Goal: Task Accomplishment & Management: Use online tool/utility

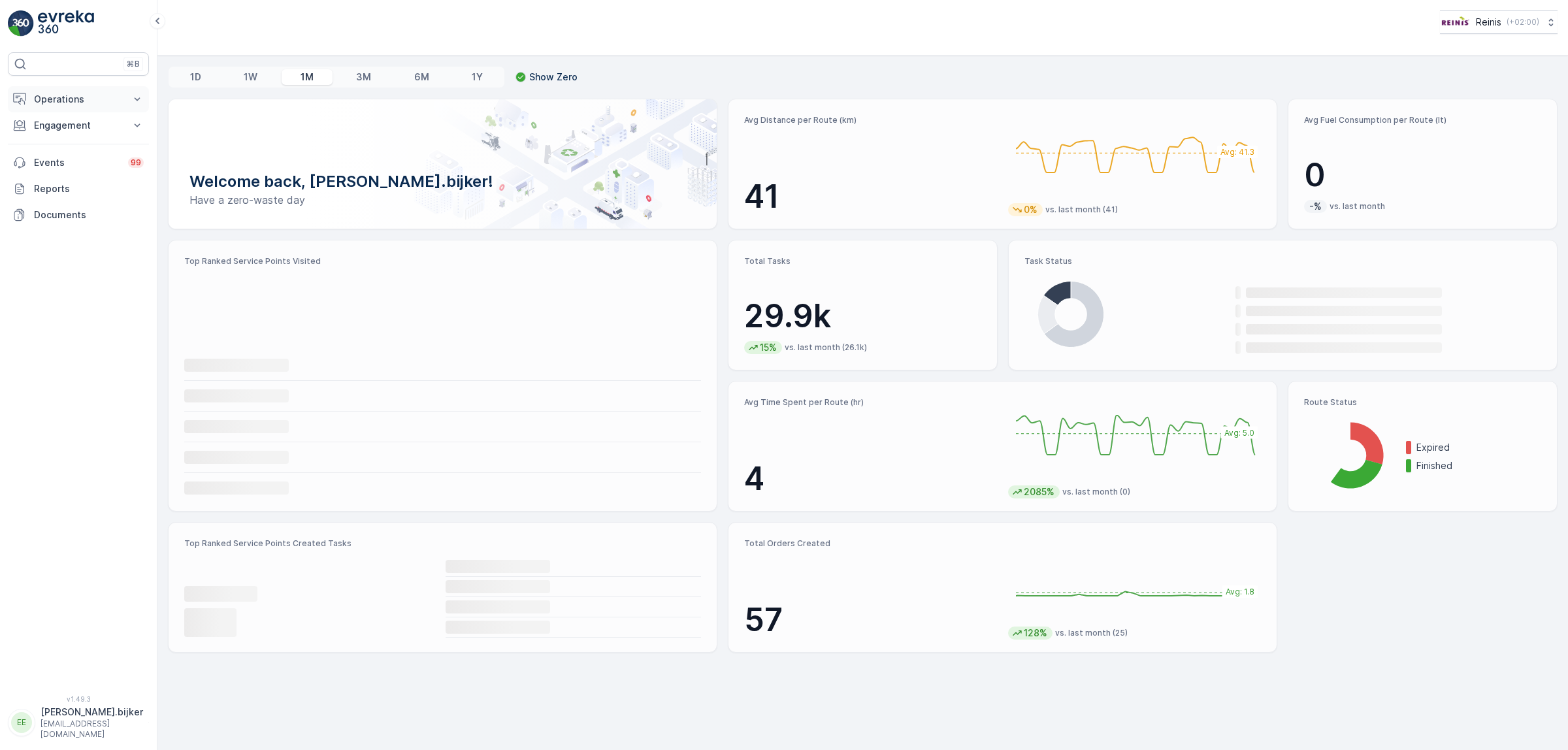
click at [44, 105] on p "Operations" at bounding box center [78, 99] width 89 height 13
click at [60, 160] on p "Routes & Tasks" at bounding box center [67, 158] width 67 height 13
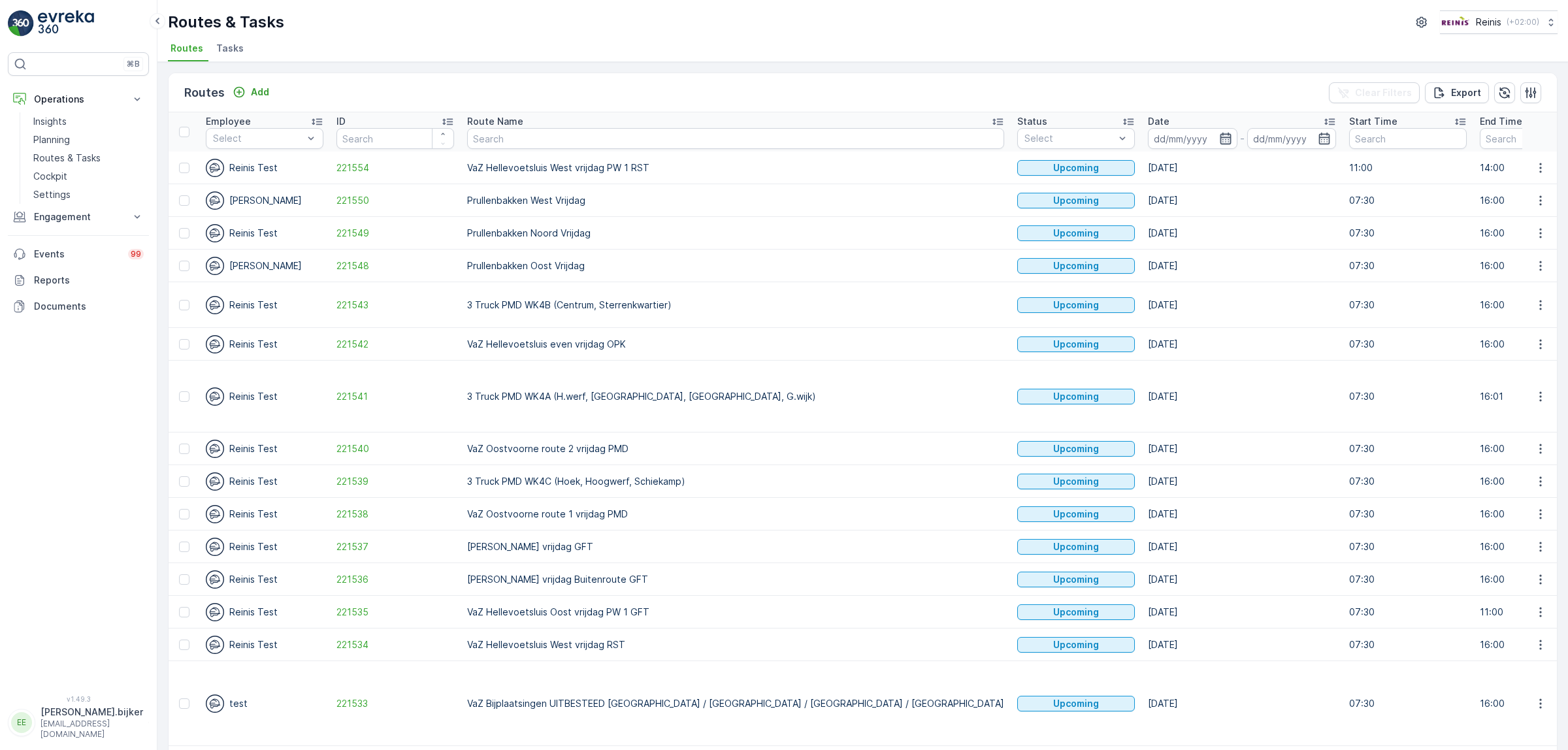
click at [1220, 139] on icon "button" at bounding box center [1225, 138] width 11 height 11
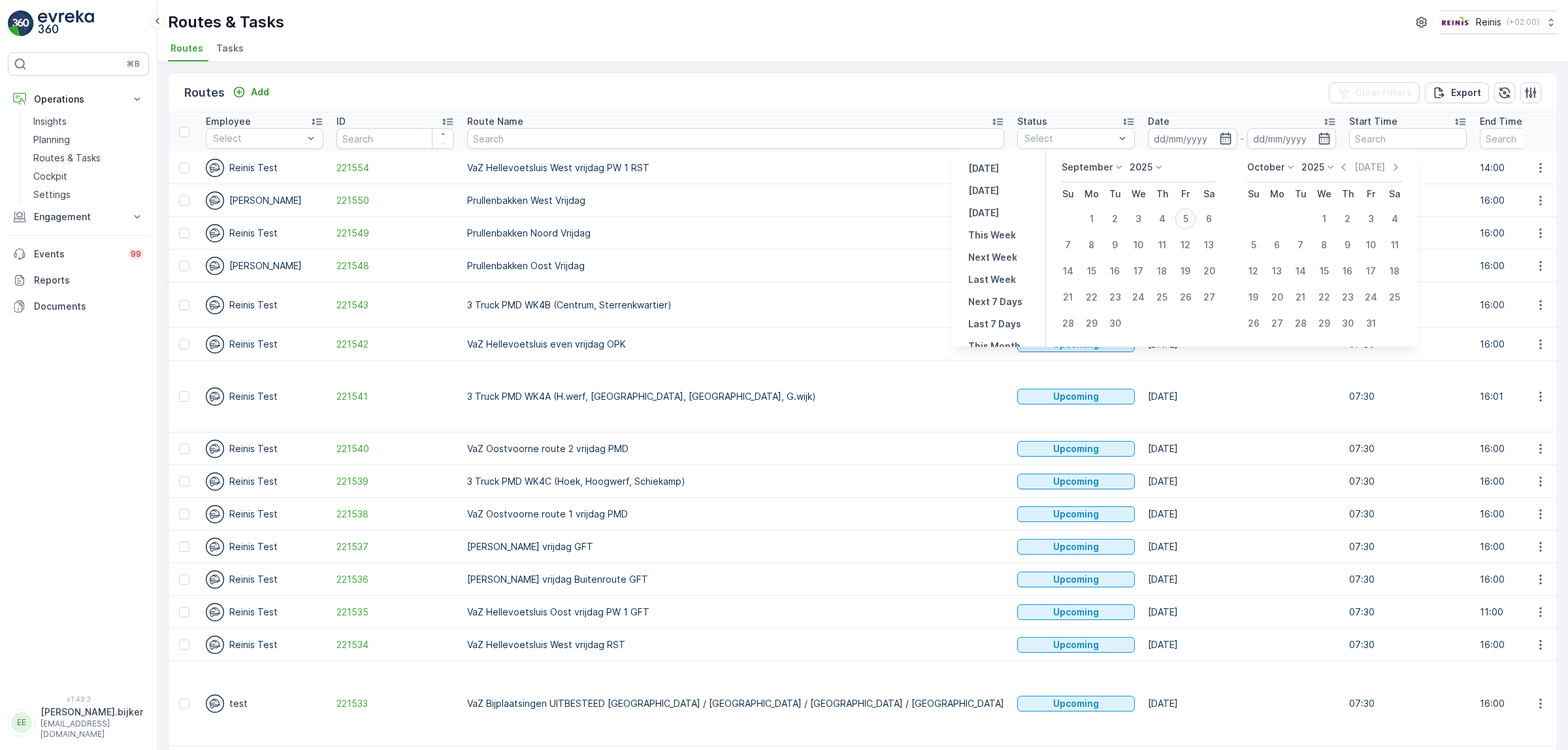
click at [1187, 216] on div "5" at bounding box center [1186, 219] width 21 height 21
type input "[DATE]"
click at [1184, 219] on div "5" at bounding box center [1186, 219] width 21 height 21
type input "[DATE]"
click at [1188, 221] on div "5" at bounding box center [1186, 219] width 21 height 21
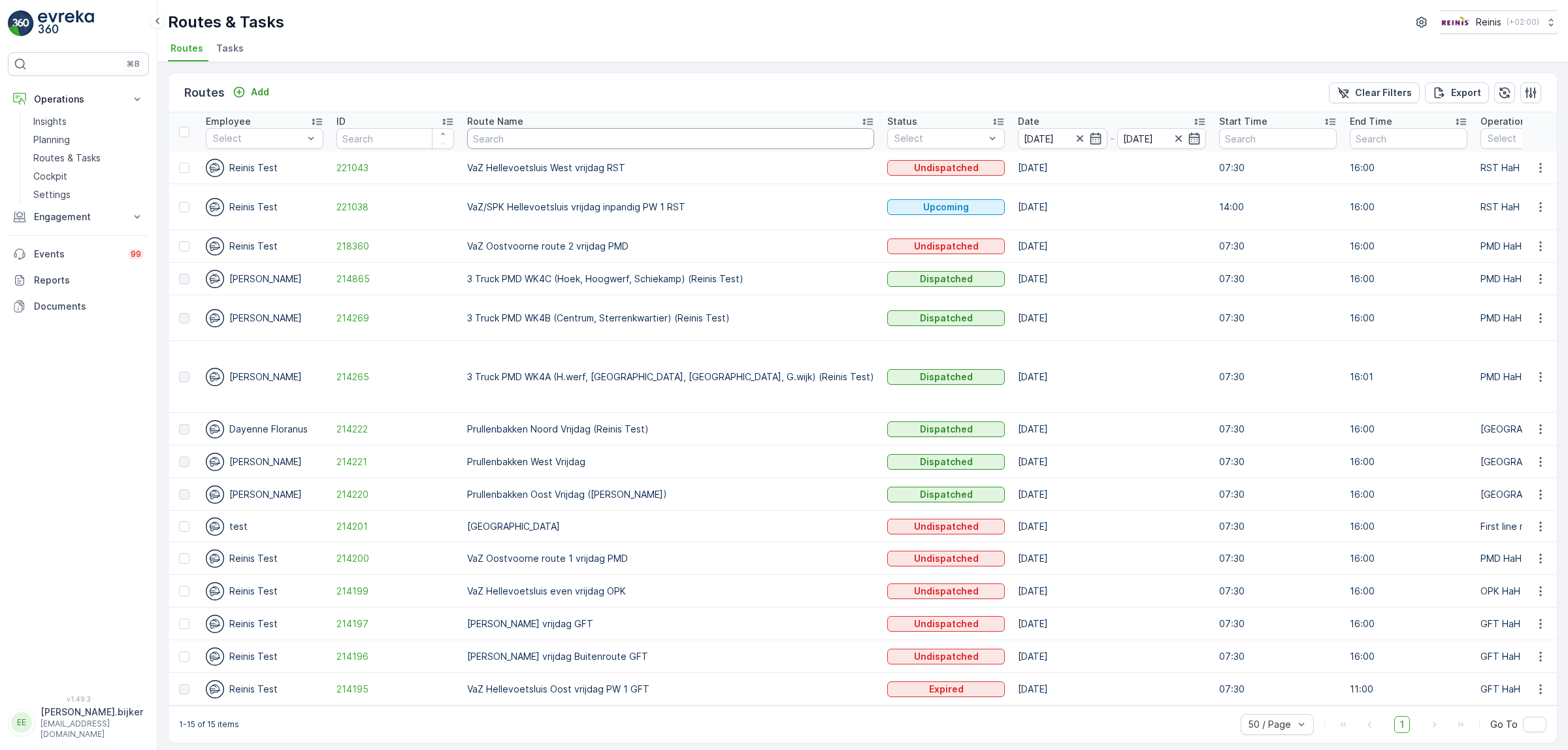
click at [553, 143] on input "text" at bounding box center [670, 138] width 407 height 21
type input "vaz"
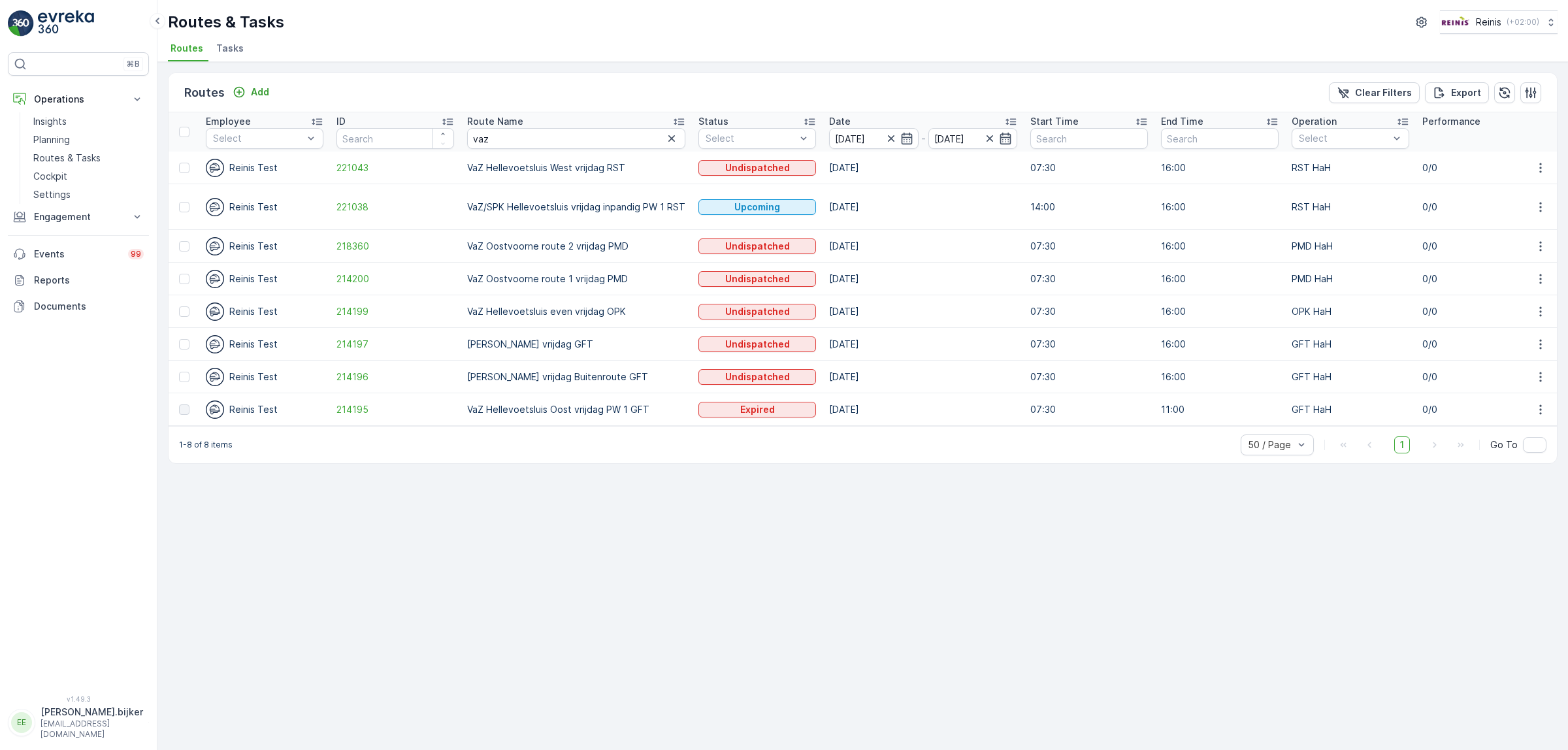
click at [508, 556] on div "Routes Add Clear Filters Export Employee Select ID Route Name vaz Status Select…" at bounding box center [863, 406] width 1410 height 688
click at [930, 560] on div "Routes Add Clear Filters Export Employee Select ID Route Name vaz Status Select…" at bounding box center [863, 406] width 1410 height 688
click at [671, 134] on icon "button" at bounding box center [671, 138] width 13 height 13
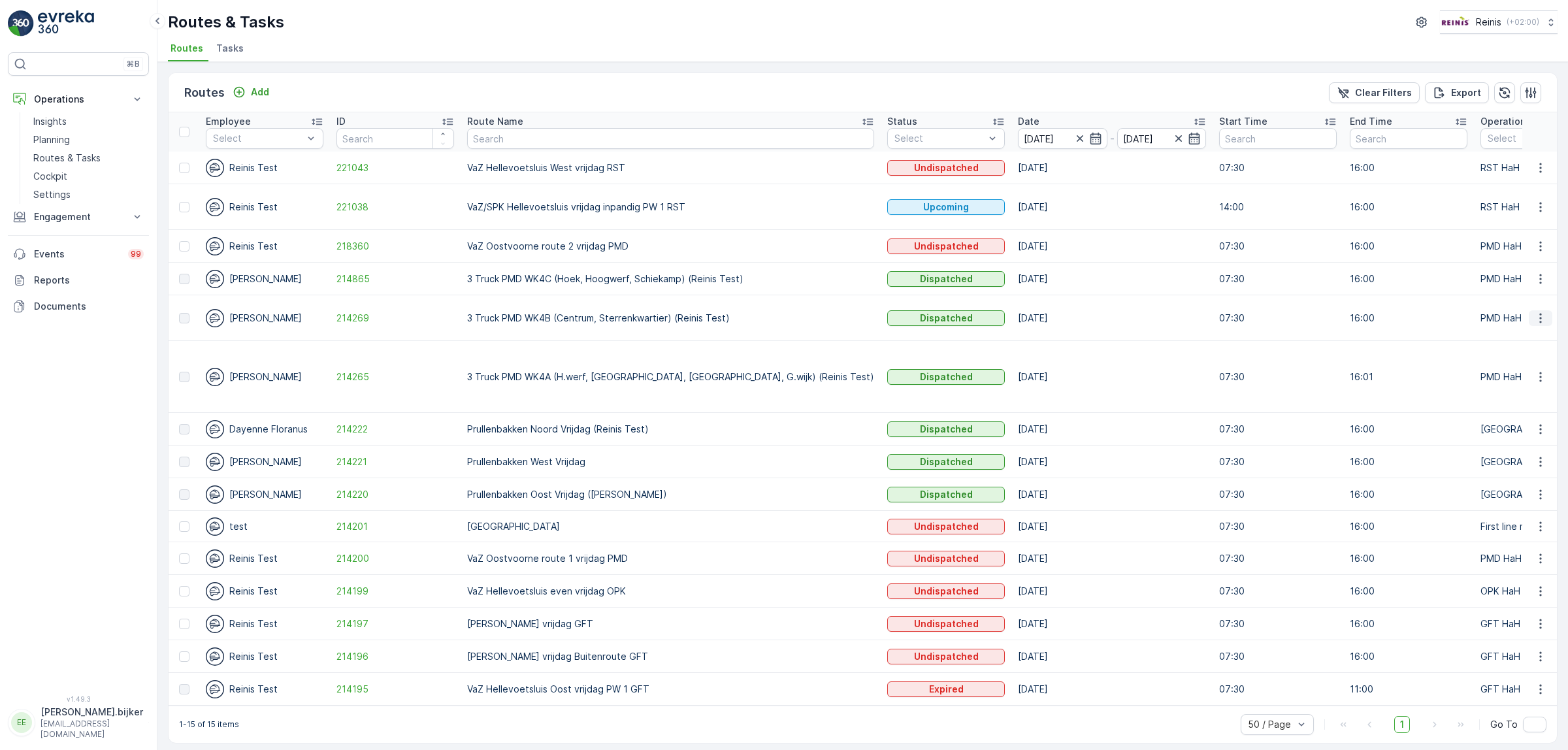
click at [1544, 314] on icon "button" at bounding box center [1541, 318] width 13 height 13
click at [1535, 341] on span "See More Details" at bounding box center [1510, 338] width 76 height 13
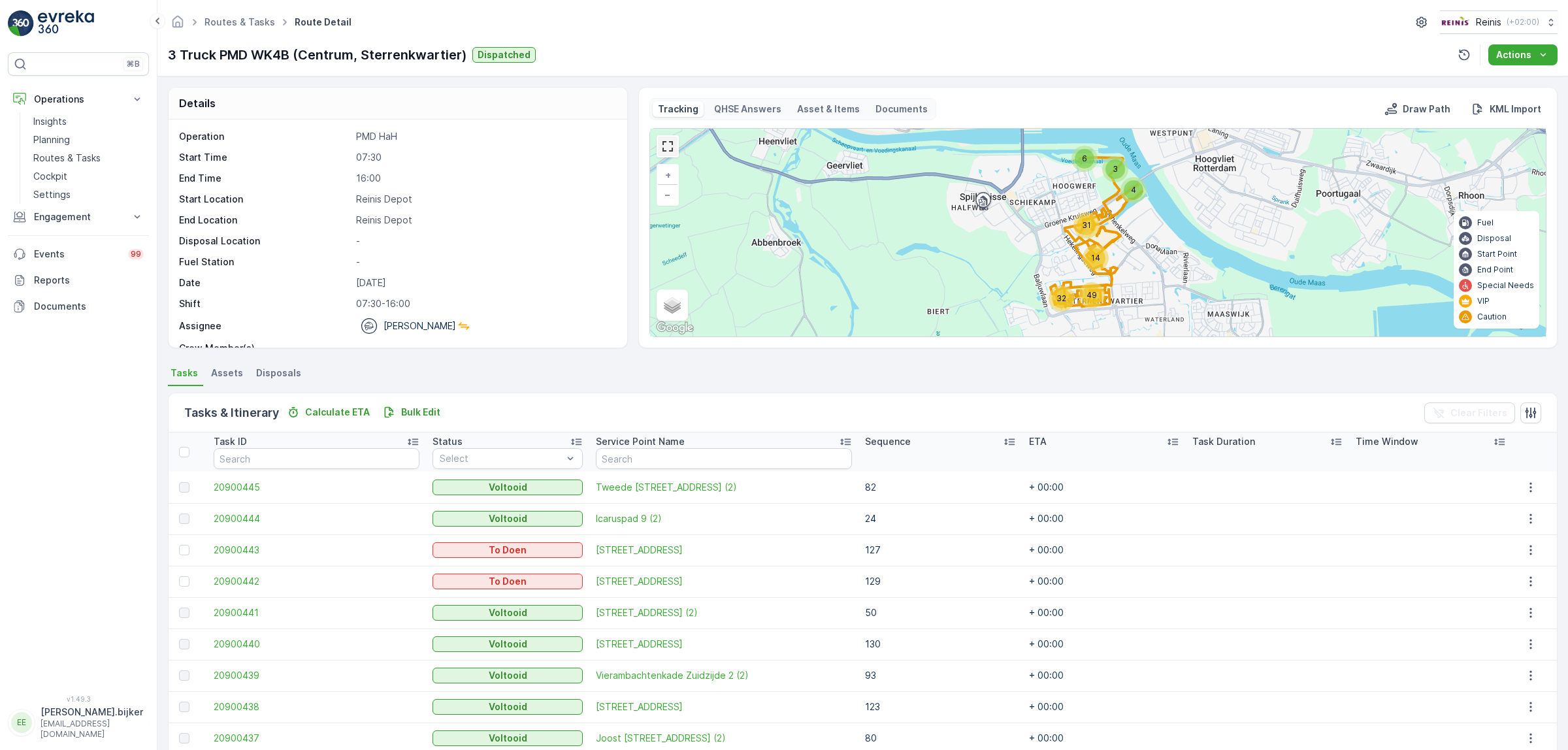
click at [670, 143] on link at bounding box center [667, 146] width 19 height 19
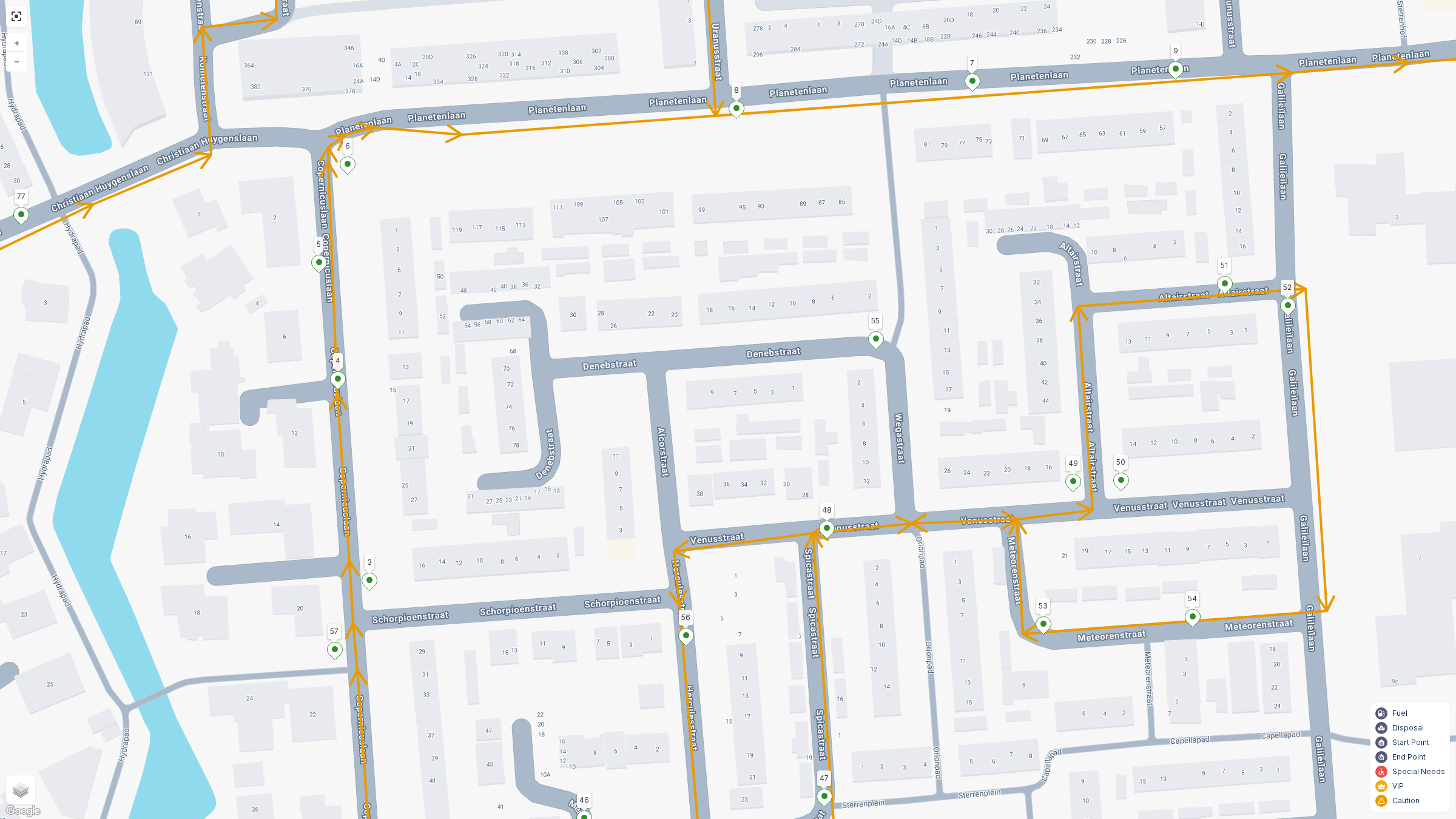
drag, startPoint x: 1030, startPoint y: 392, endPoint x: 1012, endPoint y: 432, distance: 43.9
click at [1012, 432] on div "2 2 124 123 128 129 127 130 77 4 75 44 70 136 46 78 8 9 7 47 55 60 19 22 33 28 …" at bounding box center [728, 410] width 1456 height 819
click at [24, 61] on link "−" at bounding box center [16, 61] width 18 height 18
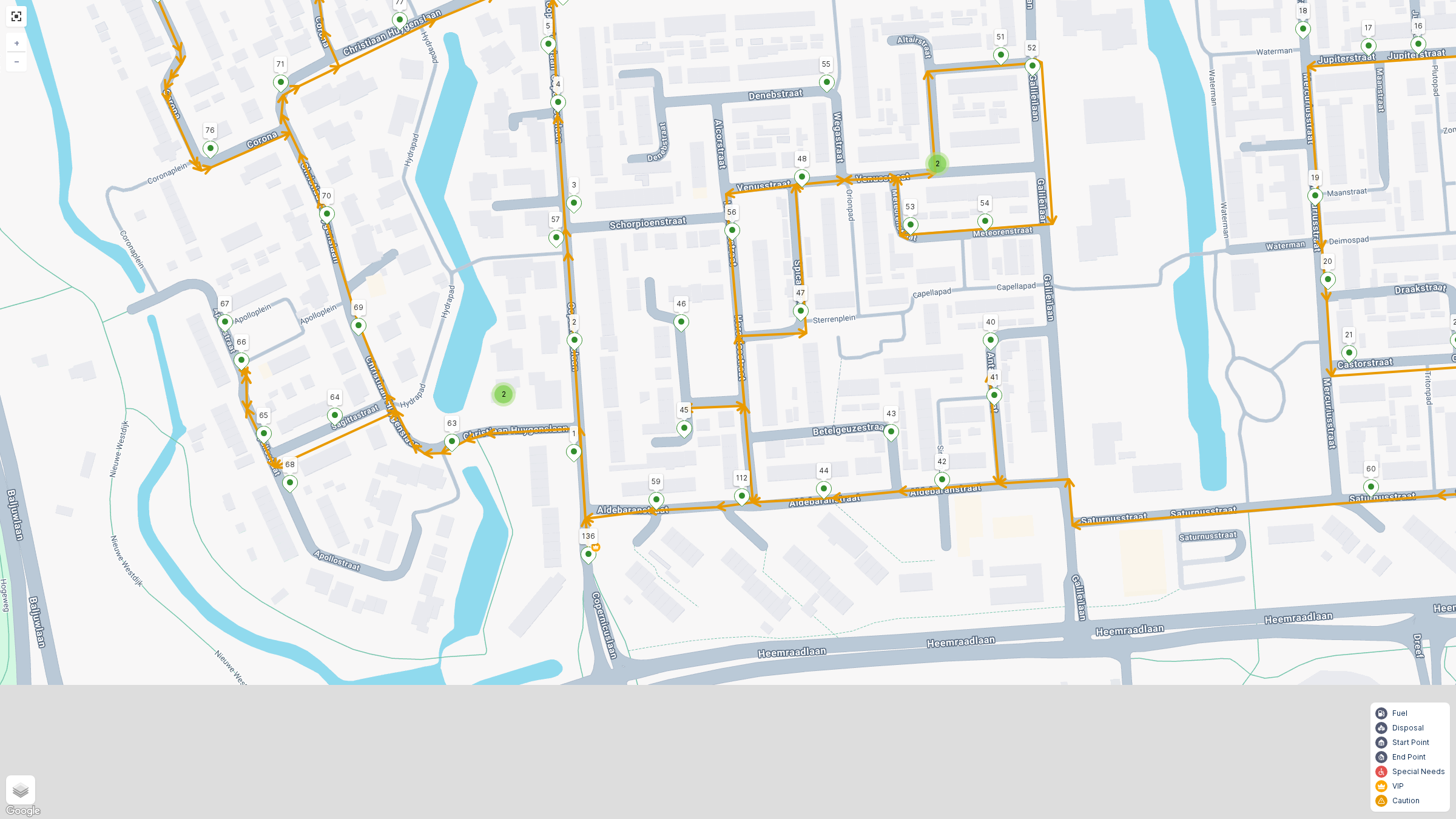
drag, startPoint x: 354, startPoint y: 609, endPoint x: 372, endPoint y: 350, distance: 259.6
click at [372, 350] on div "2 2 2 2 2 2 124 123 128 129 127 130 77 4 75 44 70 136 46 78 8 9 7 47 55 60 19 2…" at bounding box center [728, 410] width 1456 height 819
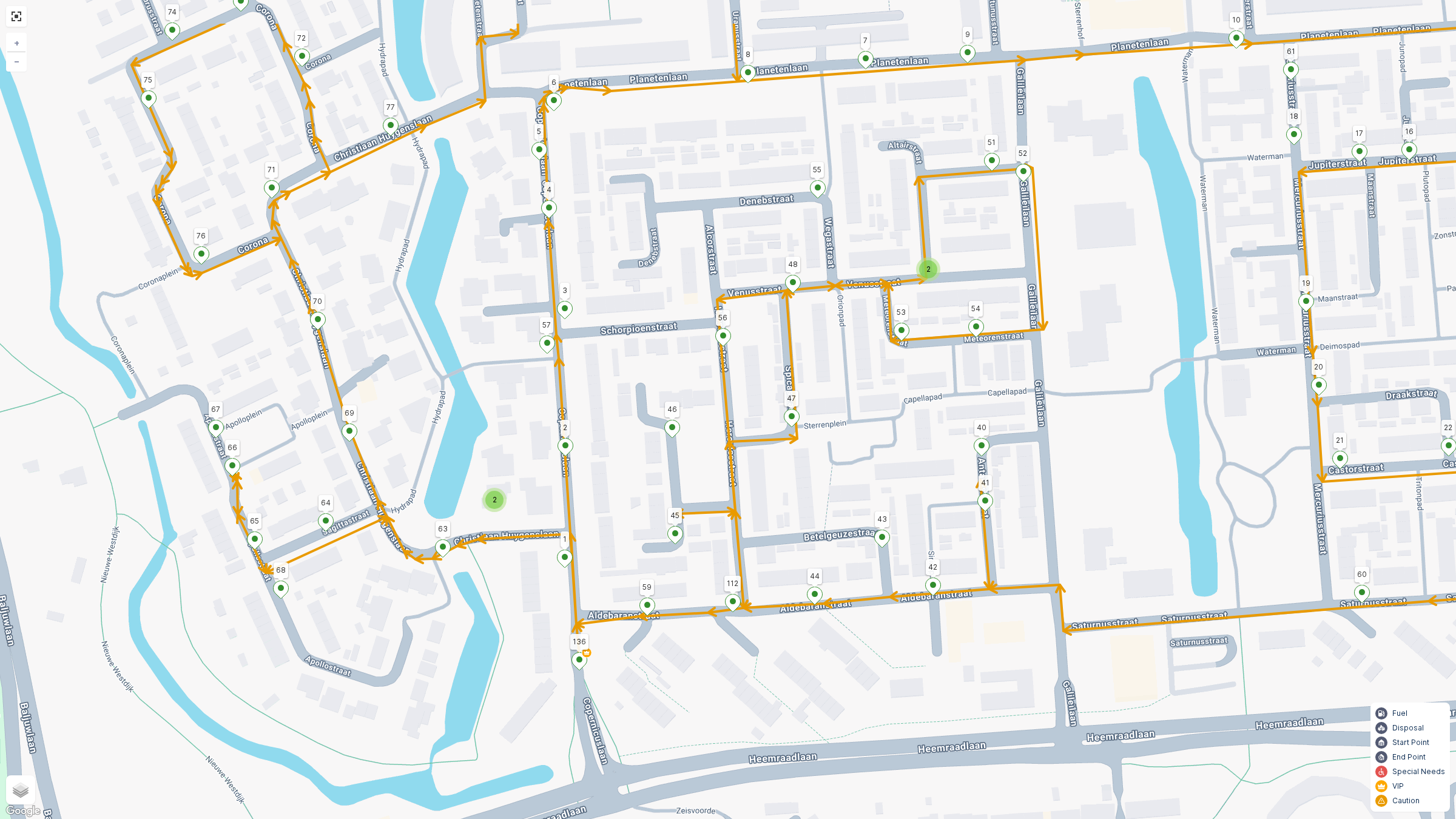
drag, startPoint x: 607, startPoint y: 564, endPoint x: 583, endPoint y: 549, distance: 28.3
click at [601, 574] on div "2 2 2 2 2 2 124 123 128 129 127 130 77 4 75 44 70 136 46 78 8 9 7 47 55 60 19 2…" at bounding box center [728, 410] width 1456 height 819
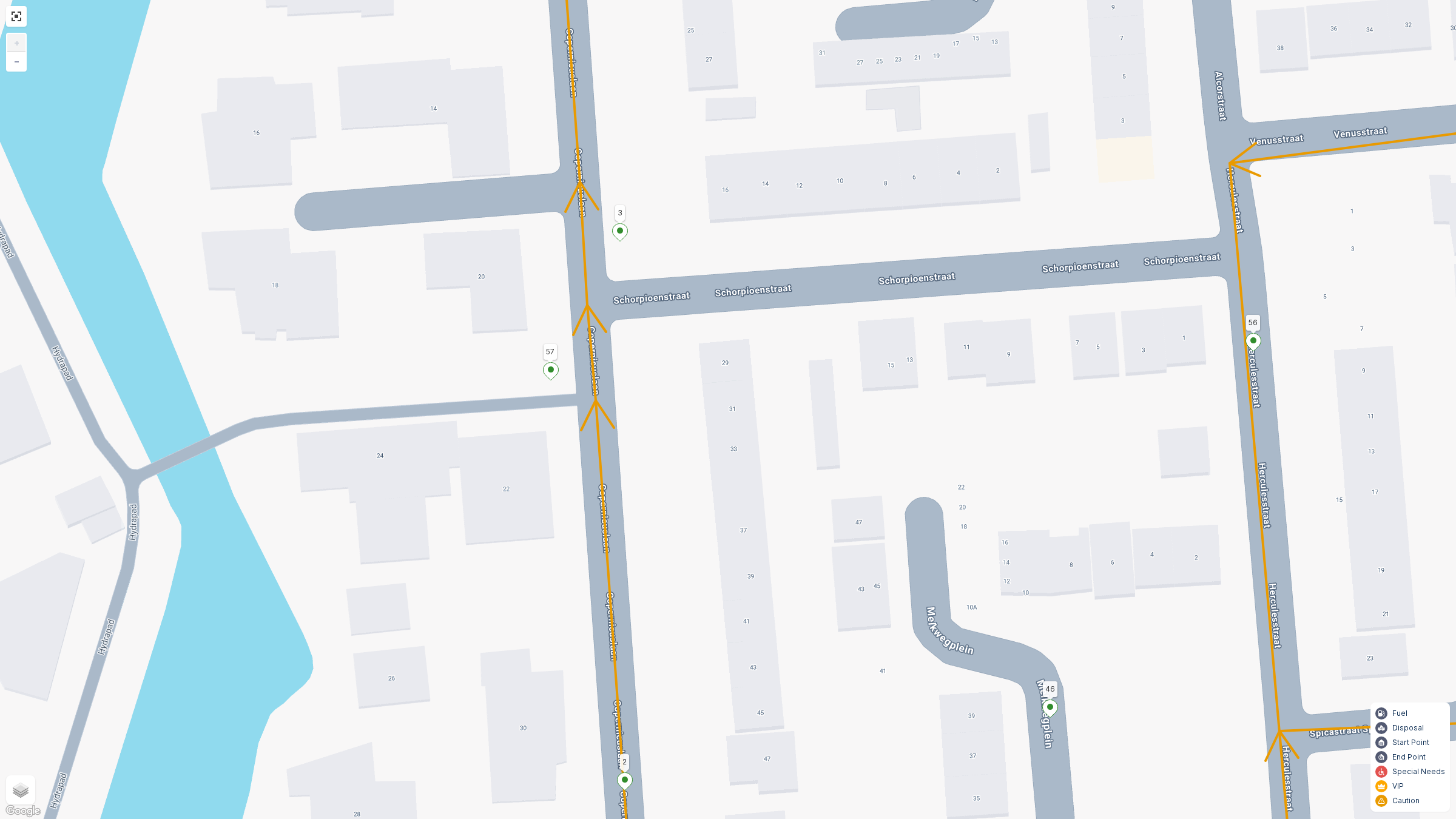
click at [555, 370] on icon at bounding box center [551, 372] width 15 height 17
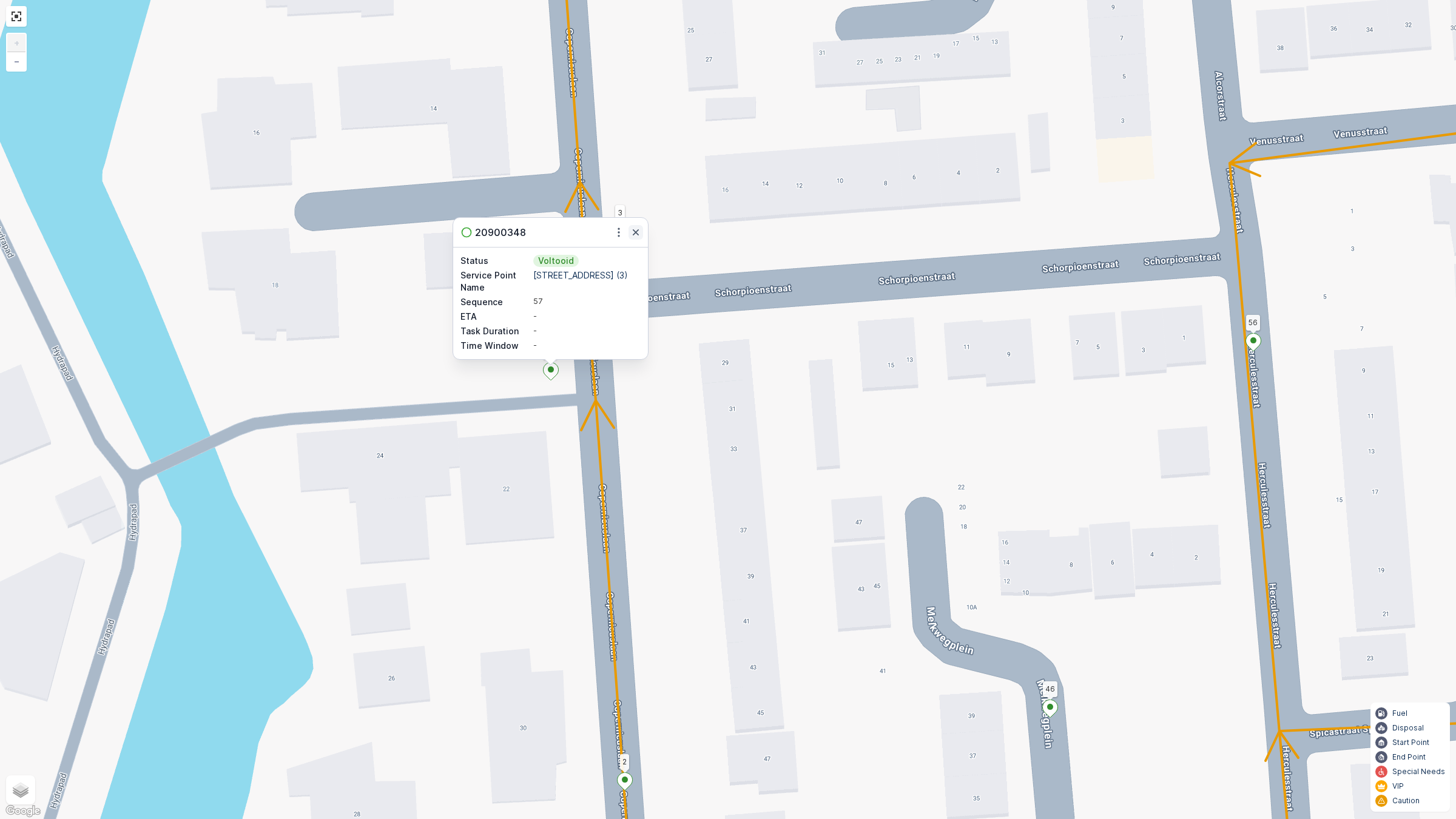
click at [635, 234] on icon "button" at bounding box center [635, 232] width 6 height 6
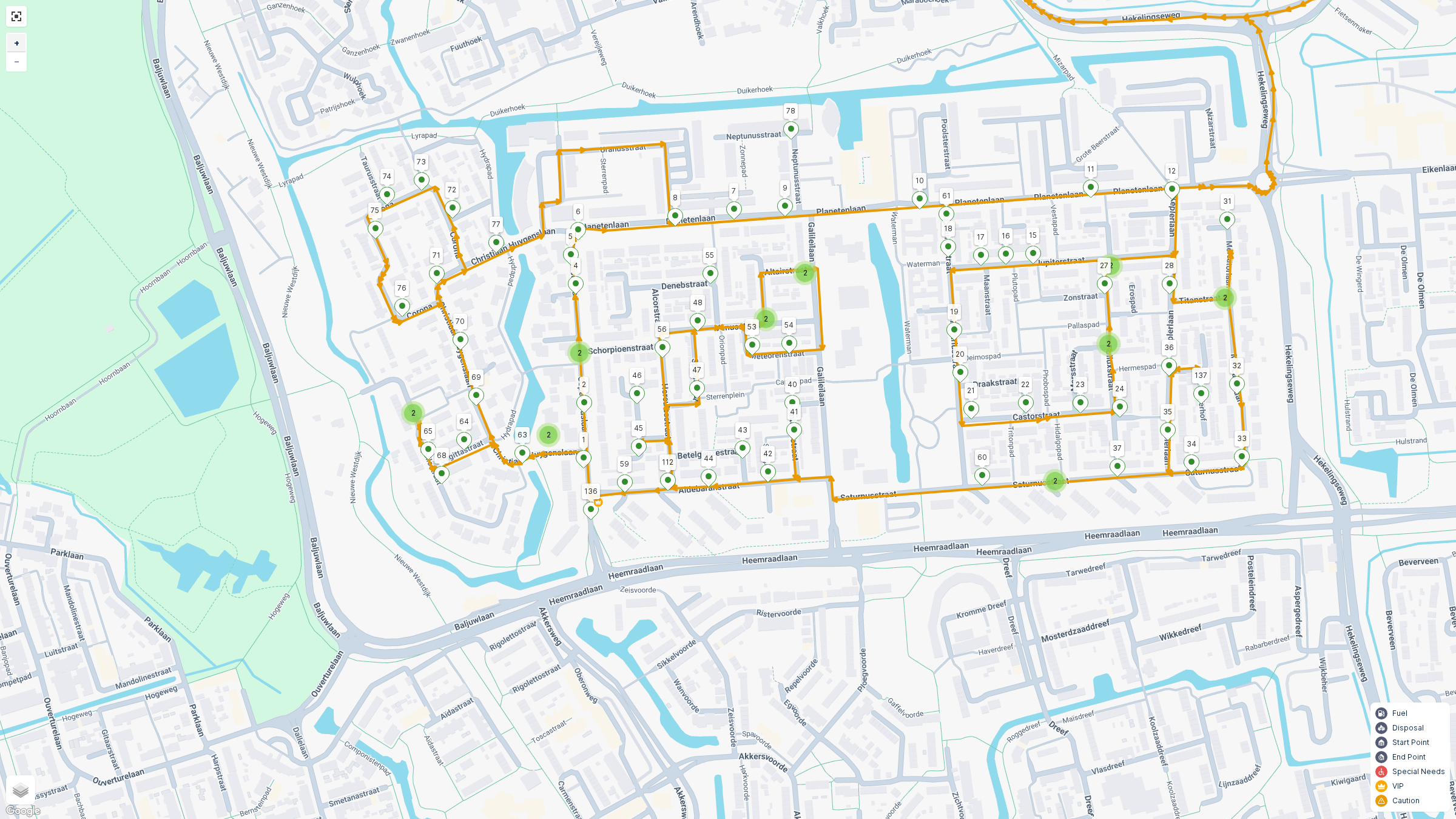
click at [22, 37] on link "+" at bounding box center [16, 43] width 18 height 18
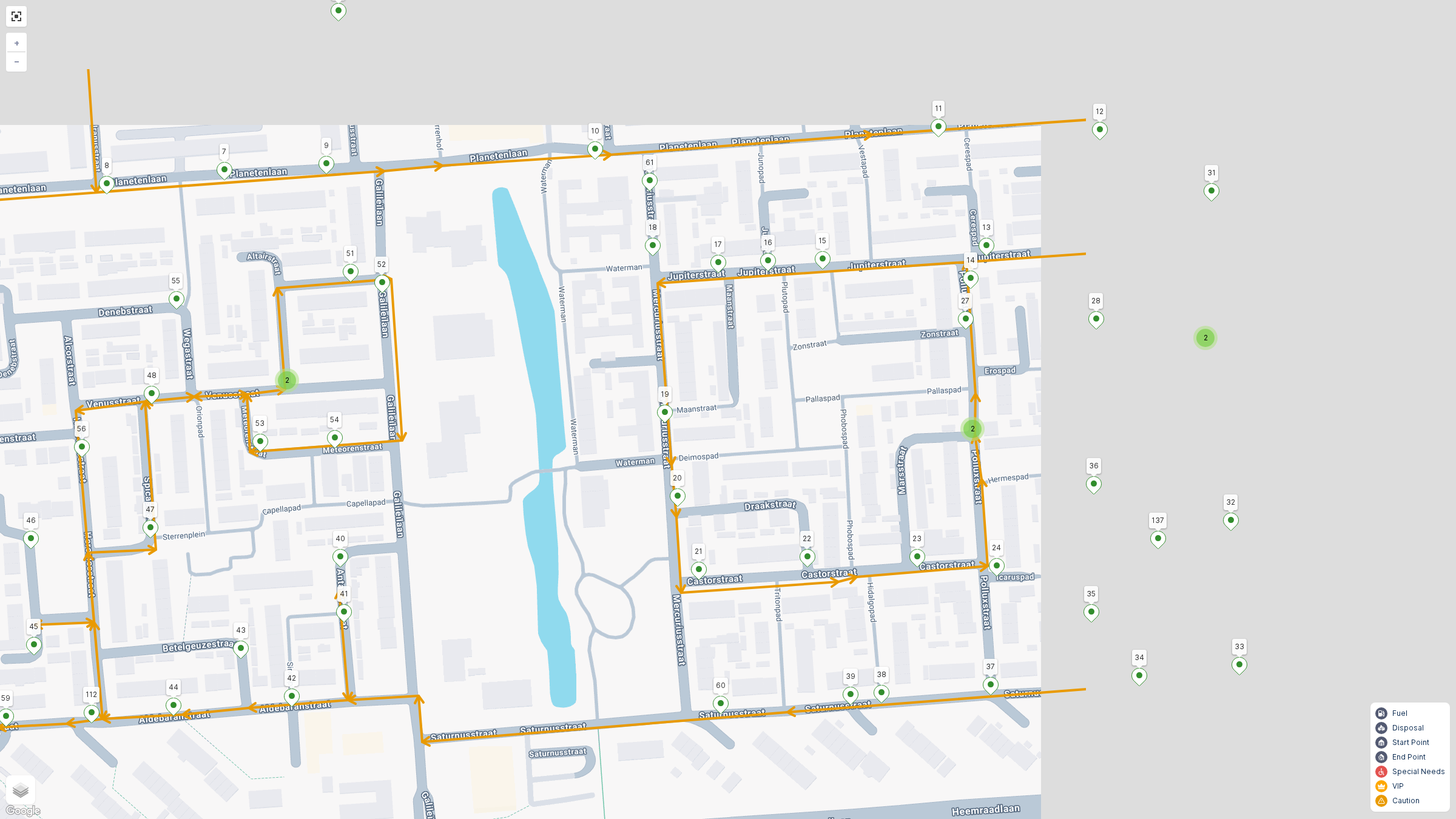
drag, startPoint x: 853, startPoint y: 377, endPoint x: 362, endPoint y: 515, distance: 510.0
click at [362, 515] on div "2 2 2 2 2 2 124 123 128 129 127 130 77 4 75 44 70 136 46 78 8 9 7 47 55 60 19 2…" at bounding box center [728, 410] width 1456 height 819
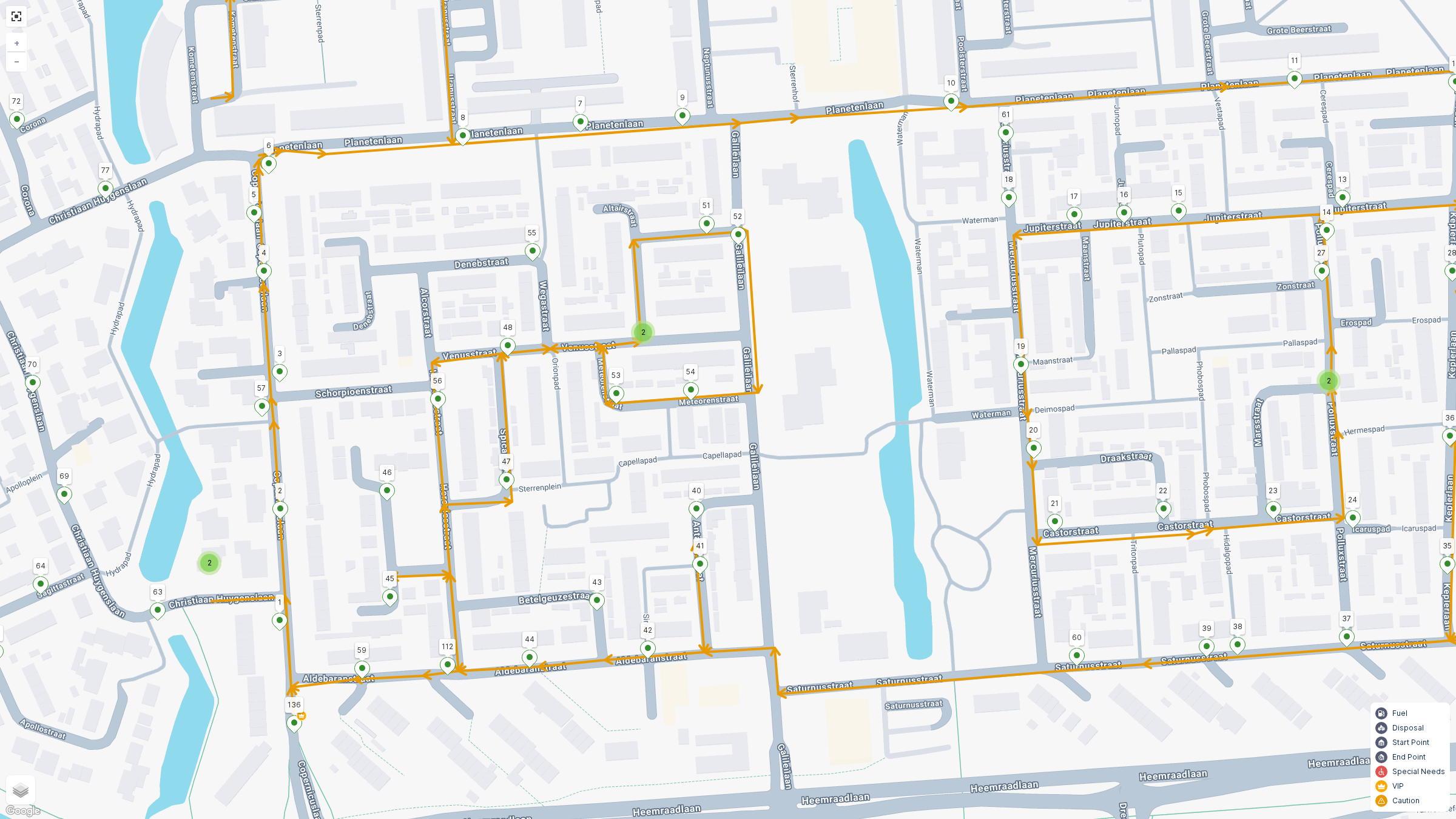
drag, startPoint x: 747, startPoint y: 529, endPoint x: 1036, endPoint y: 477, distance: 293.6
click at [1036, 477] on div "2 2 2 2 2 2 124 123 128 129 127 130 77 4 75 44 70 136 46 78 8 9 7 47 55 60 19 2…" at bounding box center [728, 410] width 1456 height 819
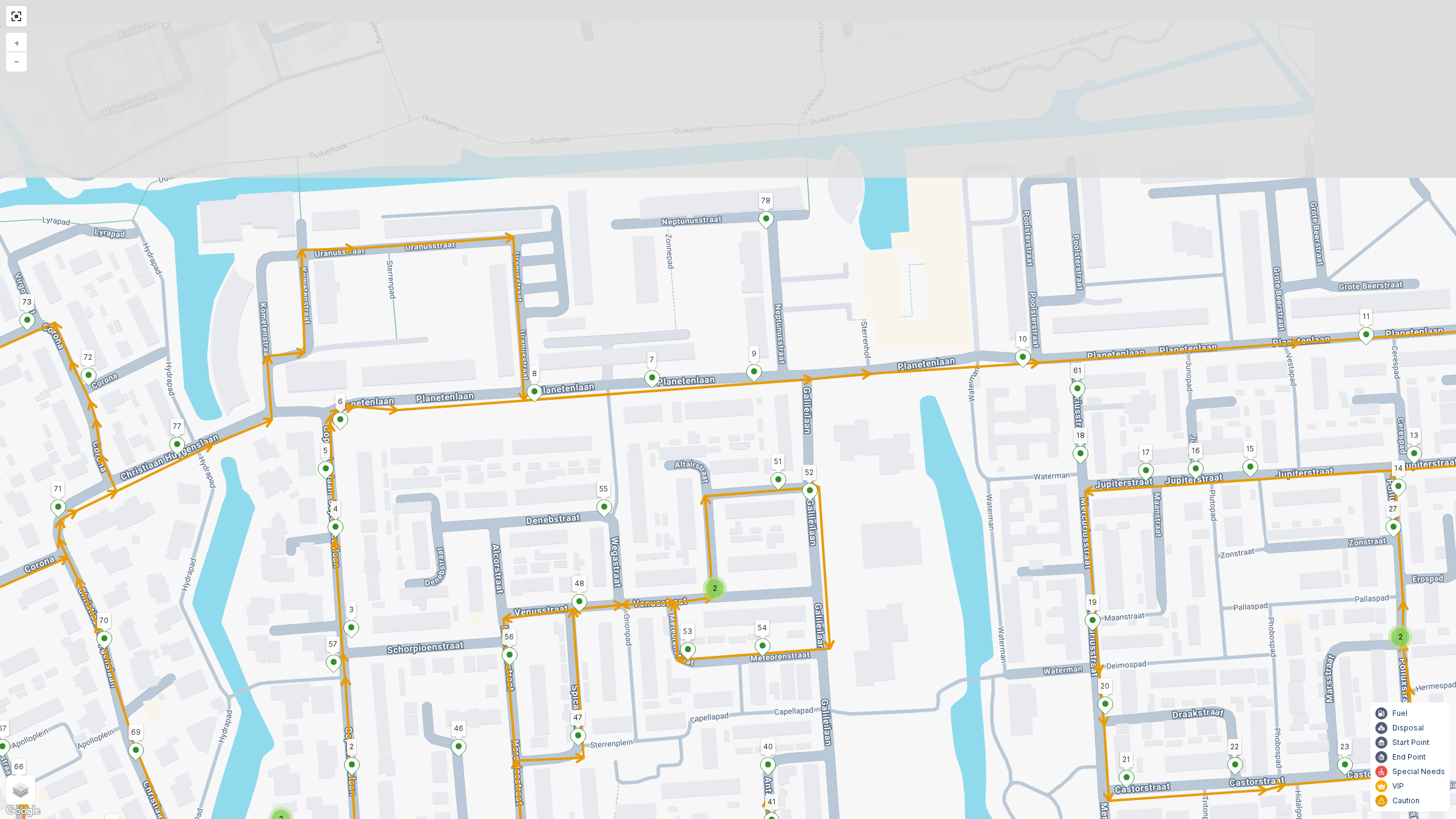
drag, startPoint x: 799, startPoint y: 527, endPoint x: 869, endPoint y: 784, distance: 266.4
click at [869, 696] on div "2 2 2 2 2 2 124 123 128 129 127 130 77 4 75 44 70 136 46 78 8 9 7 47 55 60 19 2…" at bounding box center [728, 410] width 1456 height 819
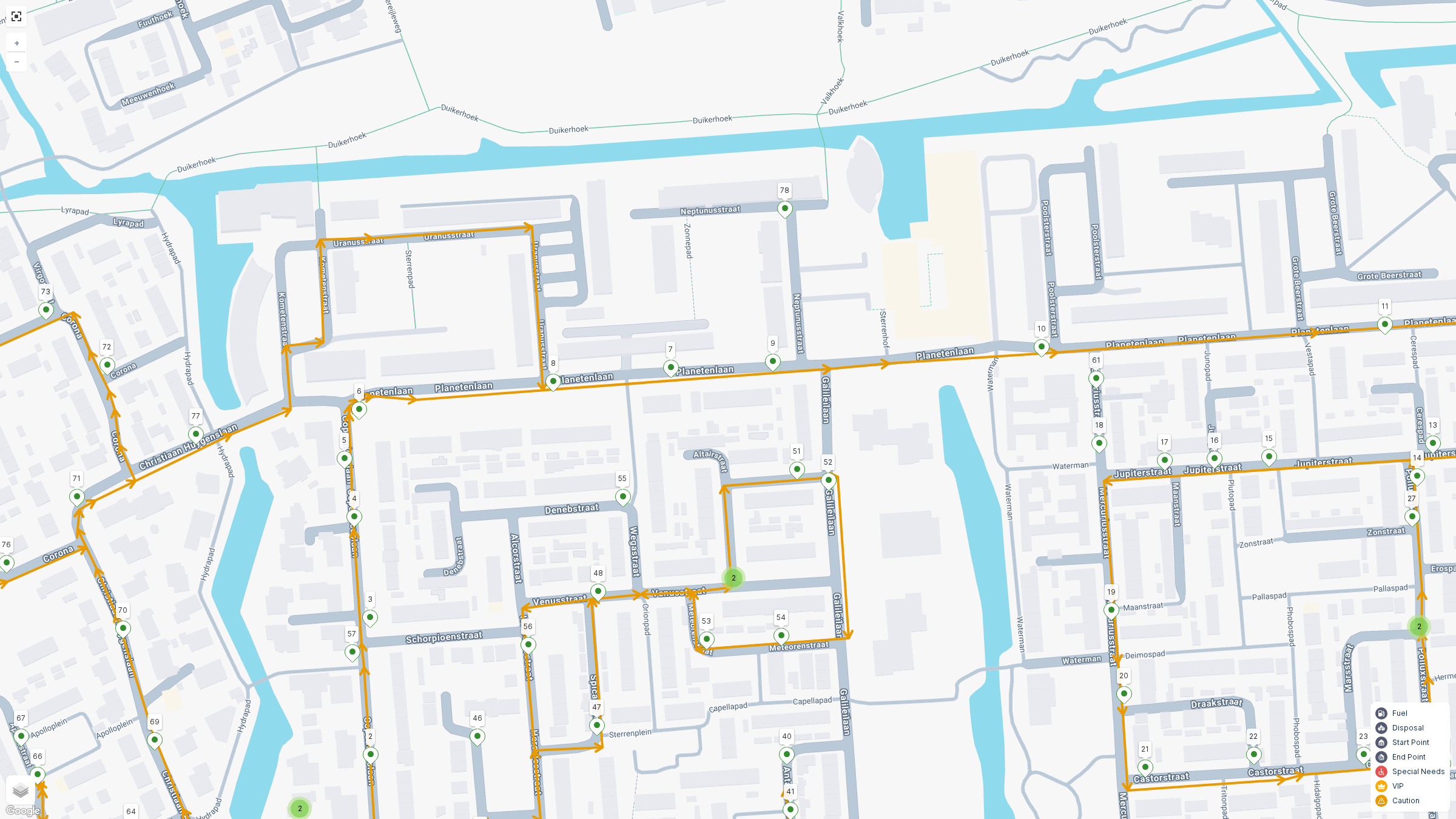
drag, startPoint x: 573, startPoint y: 344, endPoint x: 615, endPoint y: 308, distance: 55.3
click at [615, 310] on div "2 2 2 2 2 2 124 123 128 129 127 130 77 4 75 44 70 136 46 78 8 9 7 47 55 60 19 2…" at bounding box center [728, 410] width 1456 height 819
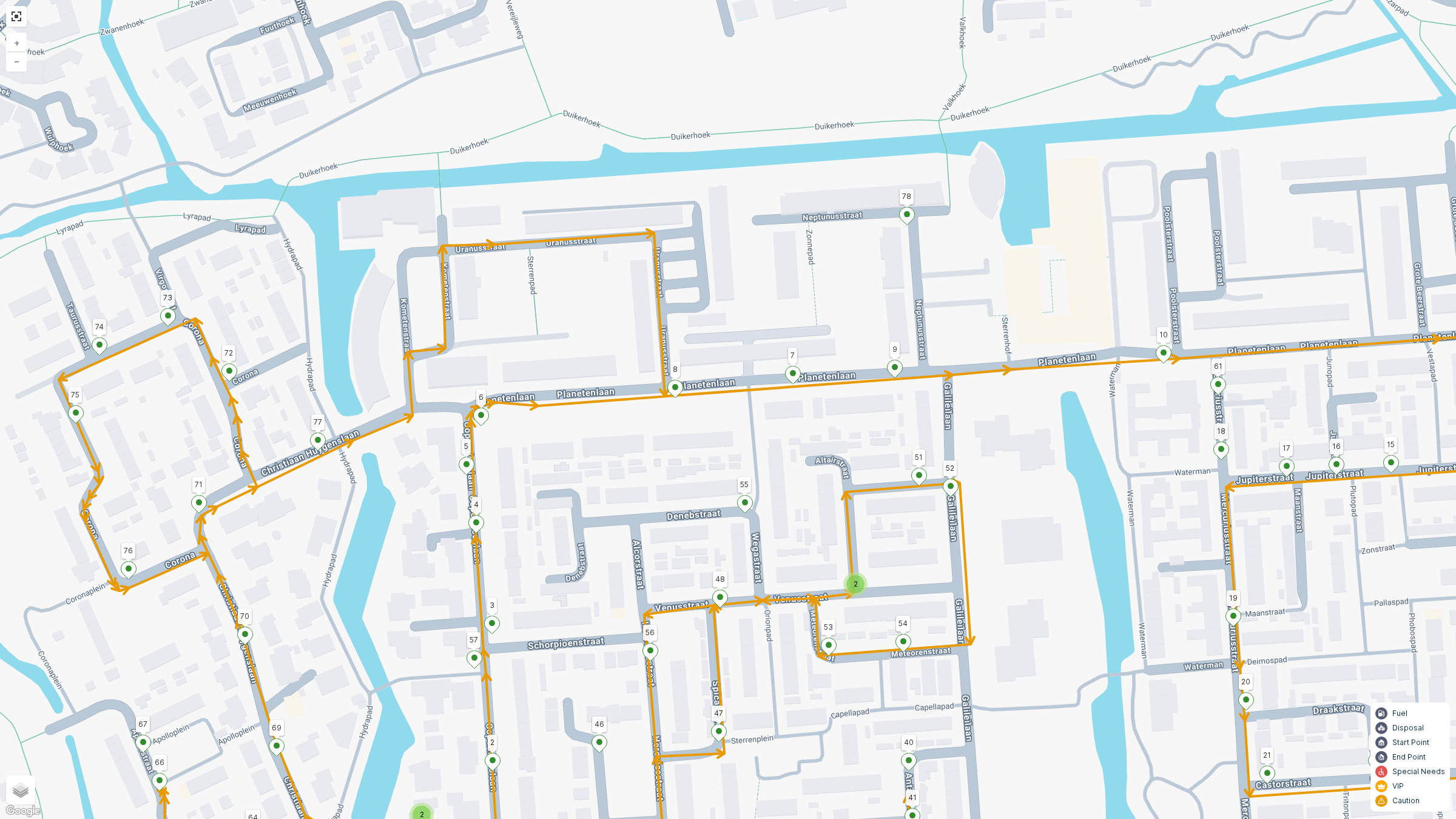
drag, startPoint x: 729, startPoint y: 298, endPoint x: 795, endPoint y: 322, distance: 70.2
click at [801, 328] on div "2 2 2 2 2 2 124 123 128 129 127 130 77 4 75 44 70 136 46 78 8 9 7 47 55 60 19 2…" at bounding box center [728, 410] width 1456 height 819
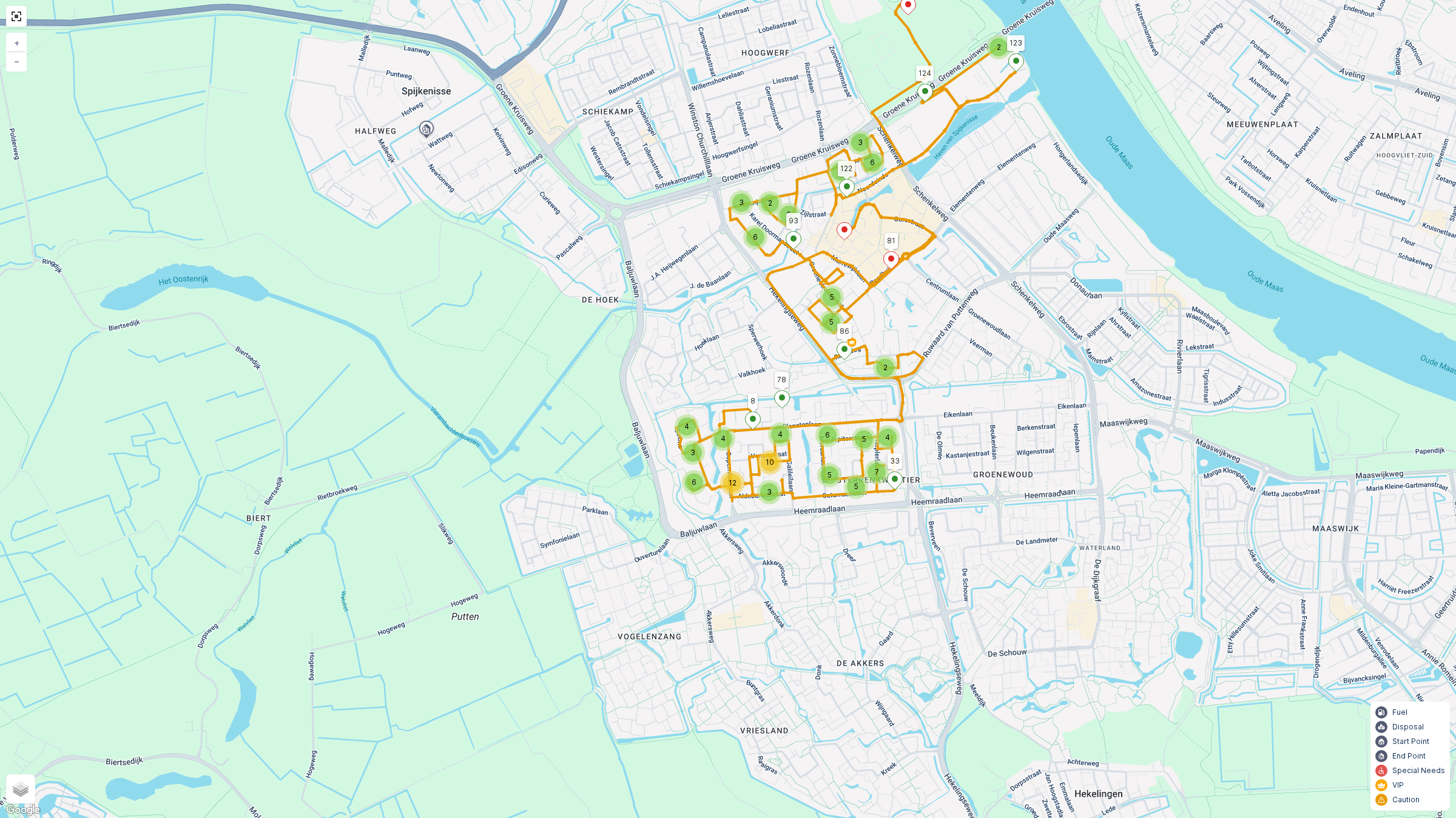
click at [772, 476] on div "2 5 4 4 3 3 6 12 4 6 10 5 5 4 5 7 2 5 5 3 2 5 6 3 3 6 124 123 128 129 127 130 7…" at bounding box center [728, 409] width 1456 height 818
